Goal: Task Accomplishment & Management: Use online tool/utility

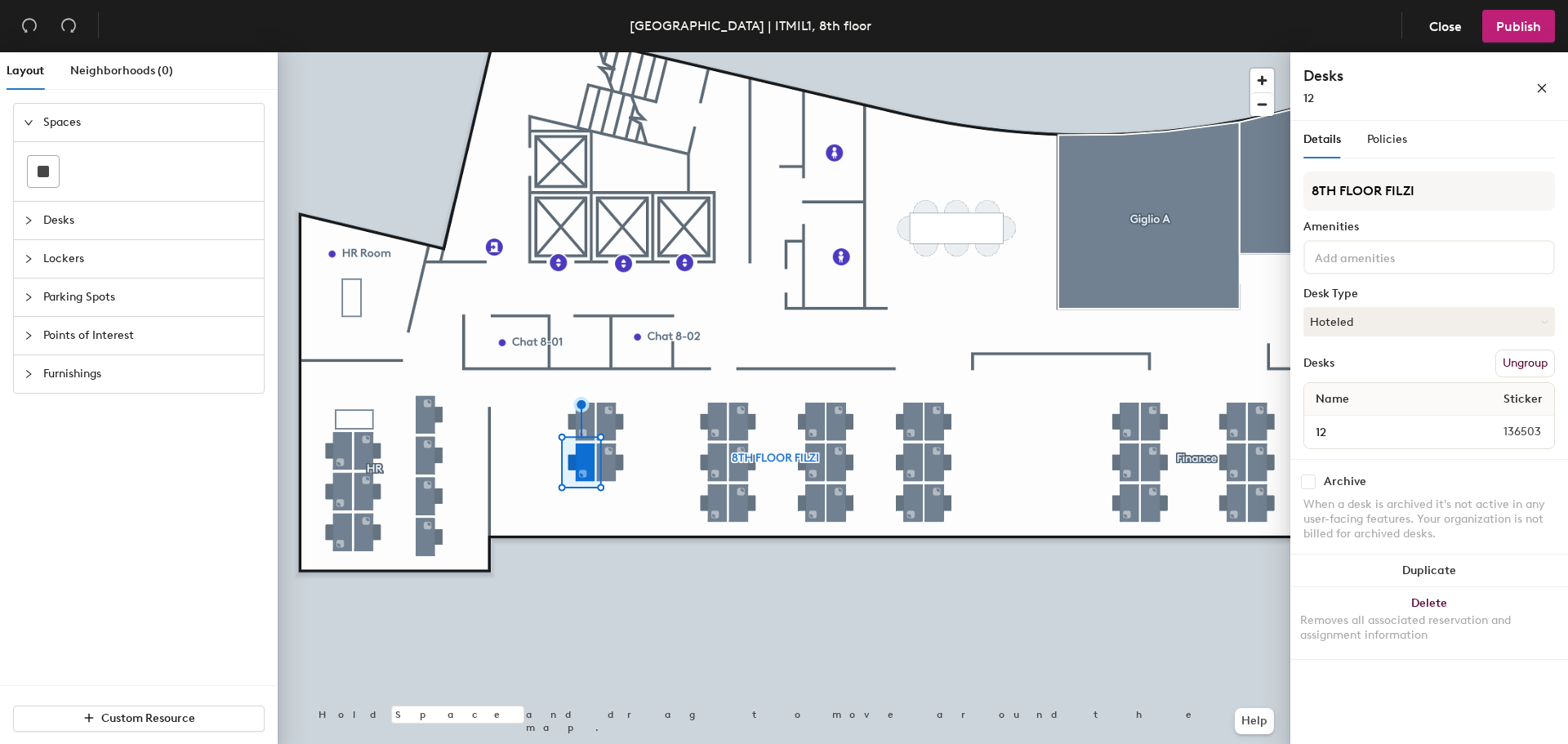
click at [1418, 251] on input at bounding box center [1385, 255] width 147 height 20
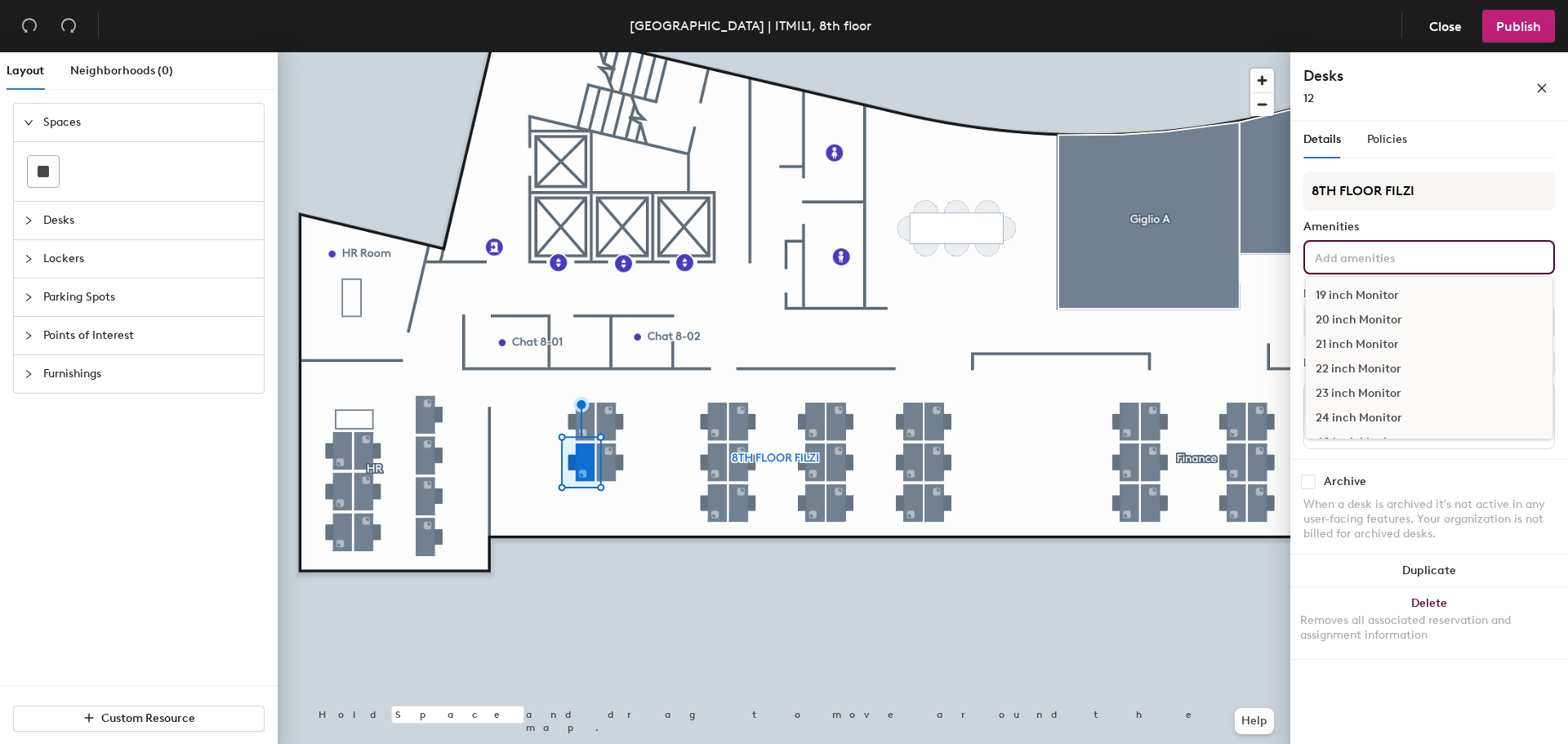
click at [1418, 251] on input at bounding box center [1385, 255] width 147 height 20
click at [1406, 193] on input "8TH FLOOR FILZI" at bounding box center [1429, 191] width 252 height 39
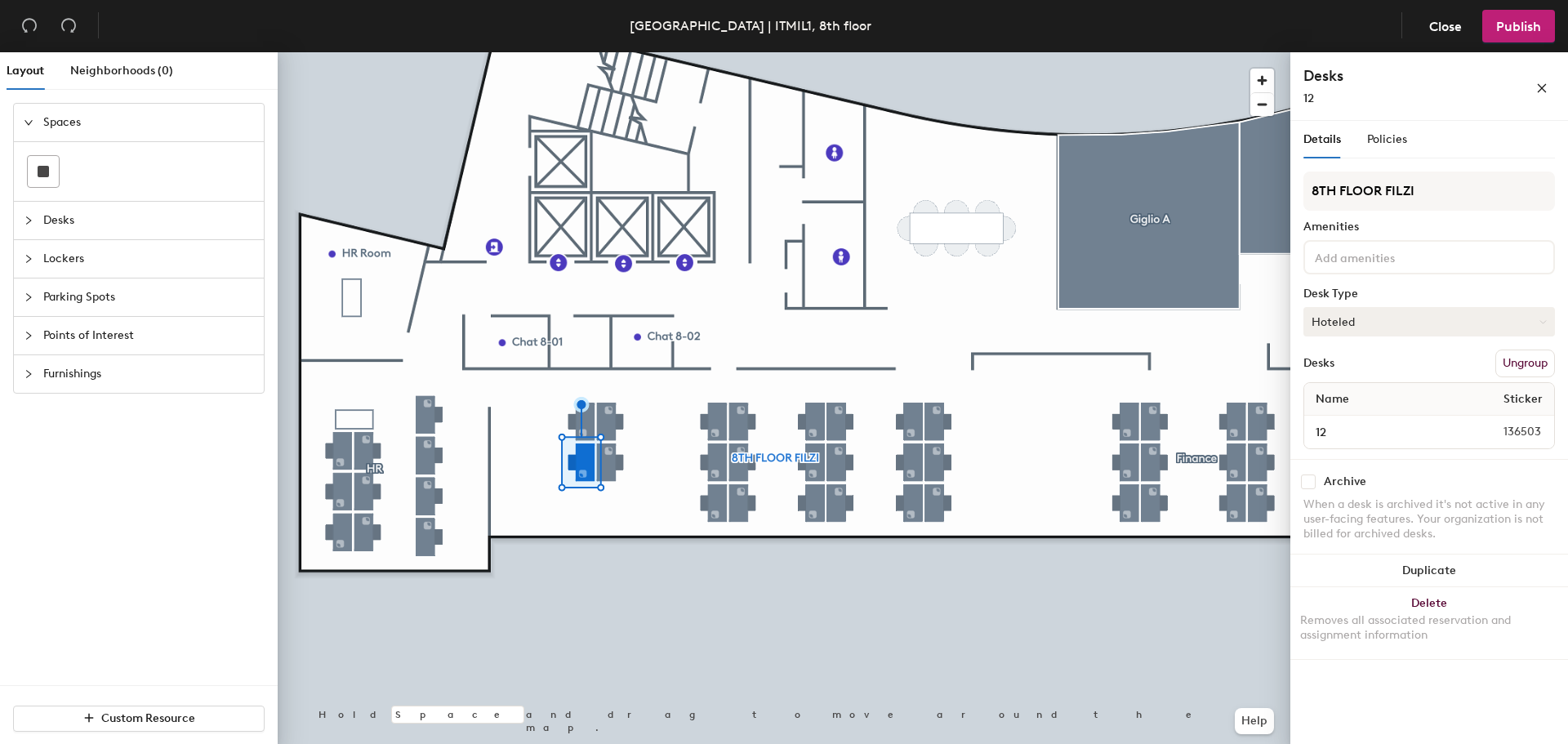
click at [1363, 321] on button "Hoteled" at bounding box center [1429, 322] width 252 height 30
click at [1360, 374] on div "Assigned" at bounding box center [1386, 372] width 163 height 24
click at [1358, 319] on button "Hoteled" at bounding box center [1429, 322] width 252 height 30
click at [1360, 368] on div "Assigned" at bounding box center [1386, 372] width 163 height 24
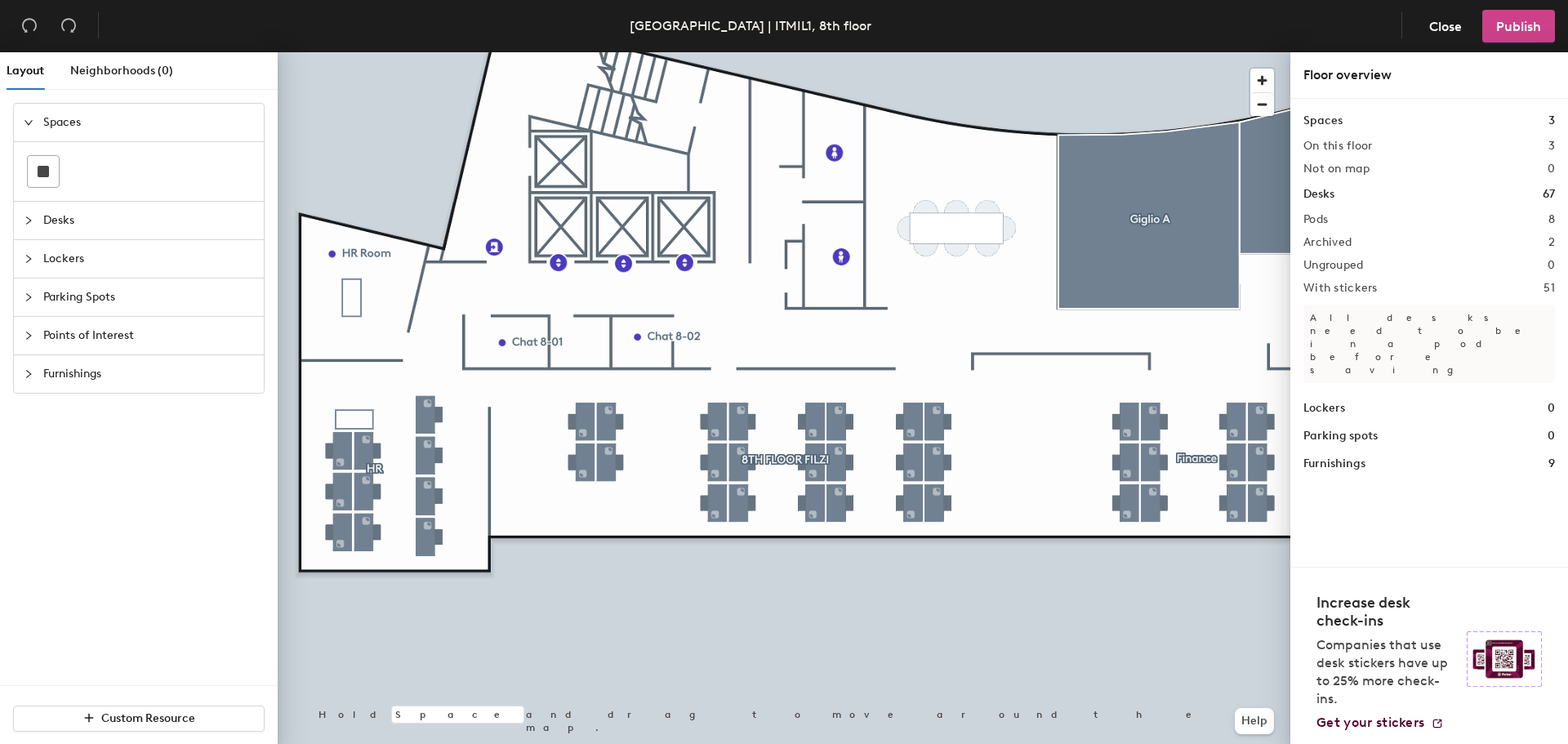
click at [1534, 22] on span "Publish" at bounding box center [1518, 26] width 45 height 16
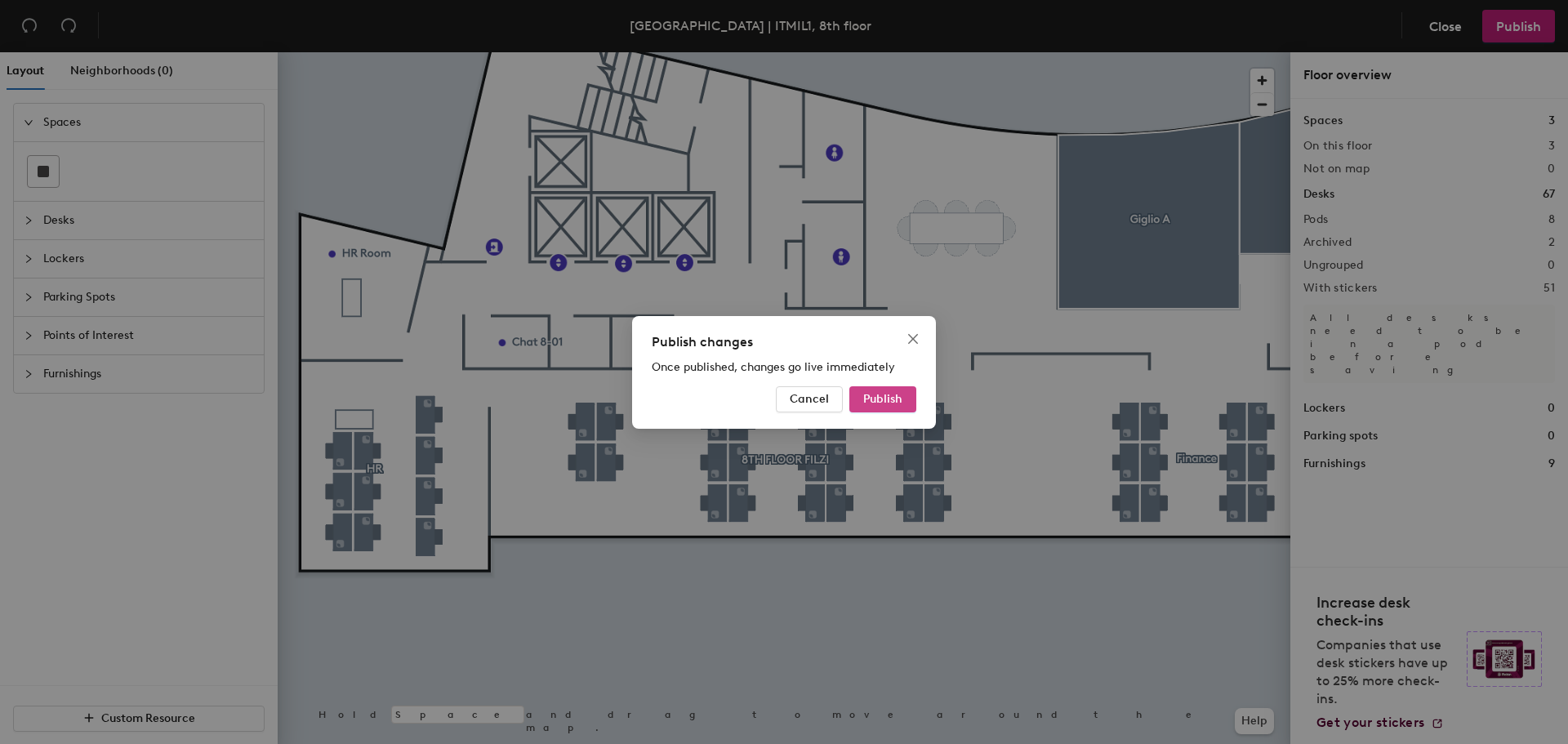
click at [889, 394] on span "Publish" at bounding box center [882, 398] width 39 height 14
